Goal: Transaction & Acquisition: Book appointment/travel/reservation

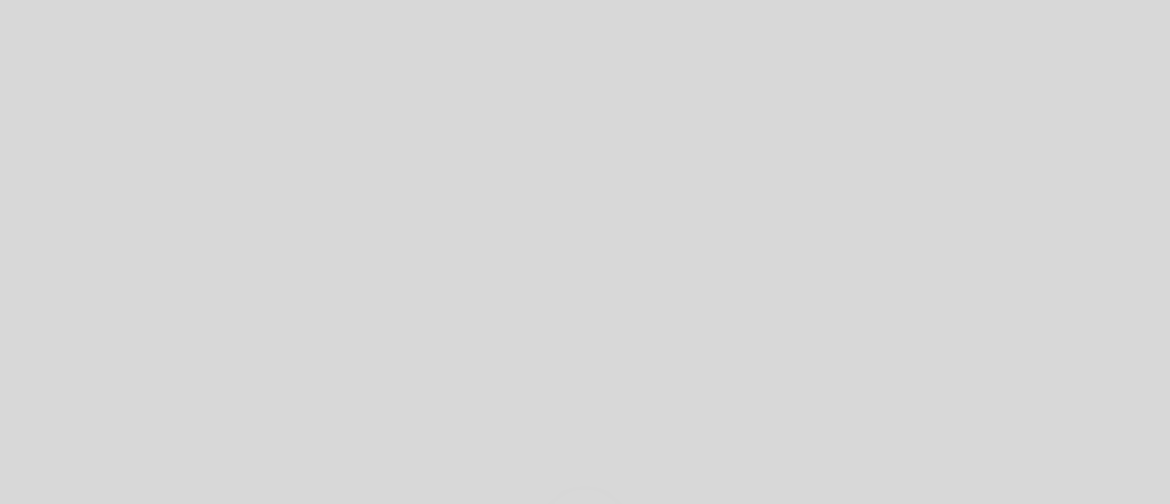
select select "es"
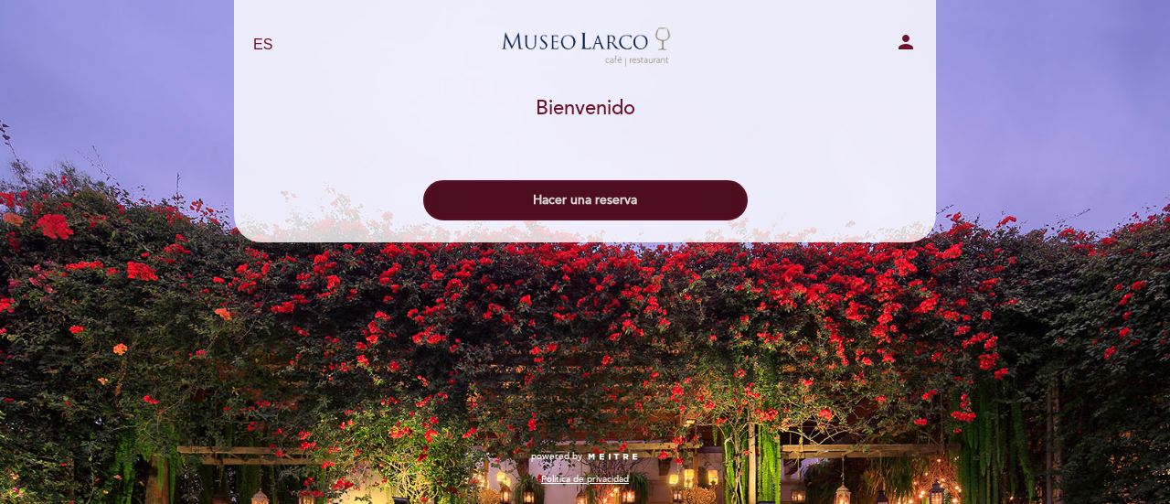
click at [661, 187] on button "Hacer una reserva" at bounding box center [585, 200] width 324 height 40
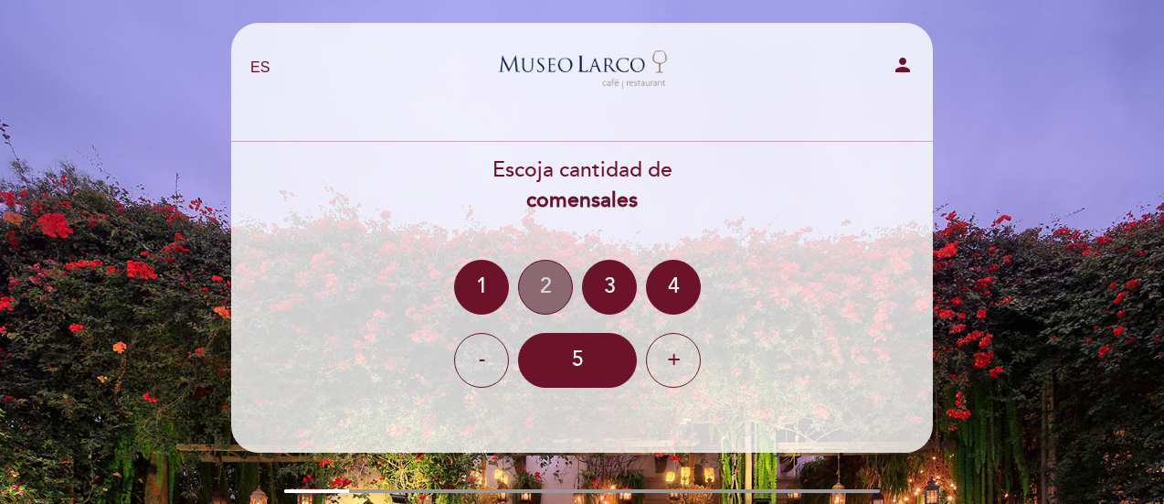
click at [537, 297] on div "2" at bounding box center [545, 287] width 55 height 55
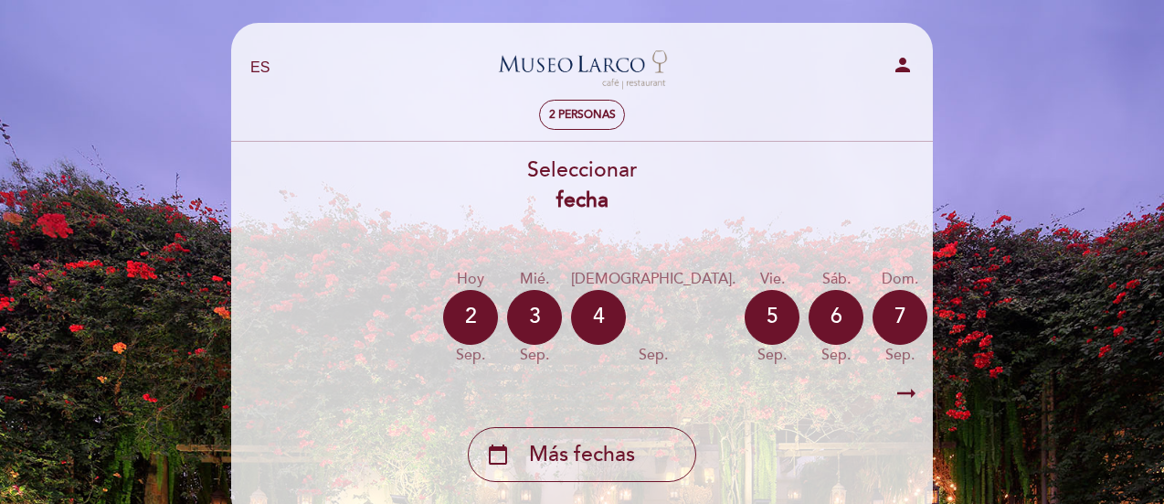
click at [911, 384] on icon "arrow_right_alt" at bounding box center [906, 393] width 27 height 39
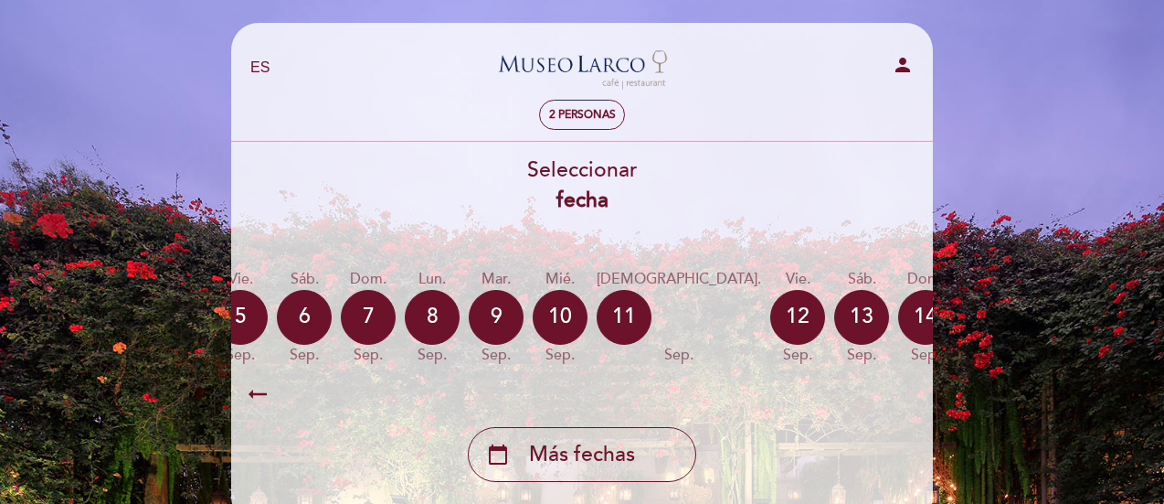
scroll to position [0, 533]
click at [833, 324] on div "13" at bounding box center [860, 317] width 55 height 55
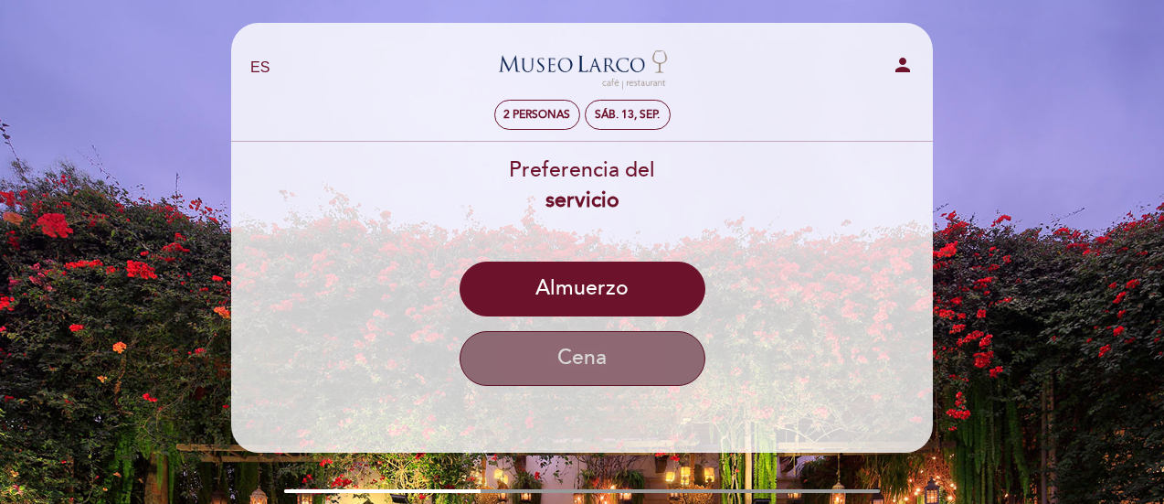
click at [570, 358] on button "Cena" at bounding box center [583, 358] width 246 height 55
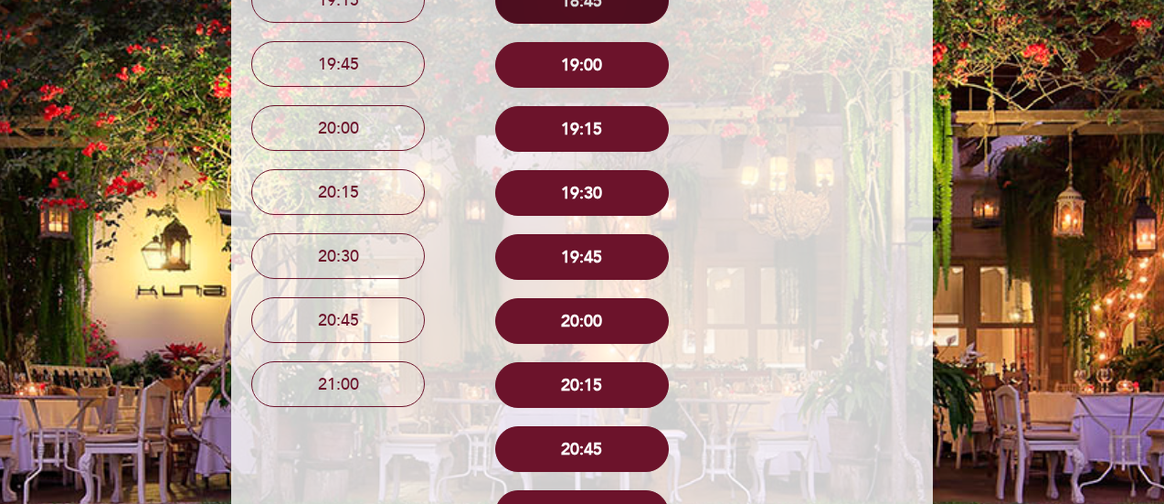
scroll to position [768, 0]
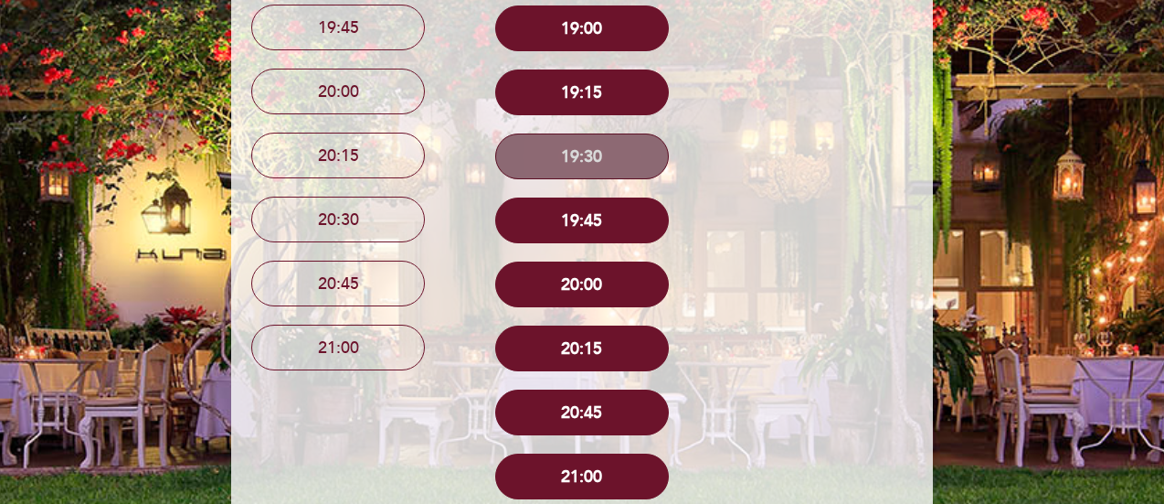
click at [541, 160] on button "19:30" at bounding box center [582, 156] width 174 height 46
